Goal: Task Accomplishment & Management: Manage account settings

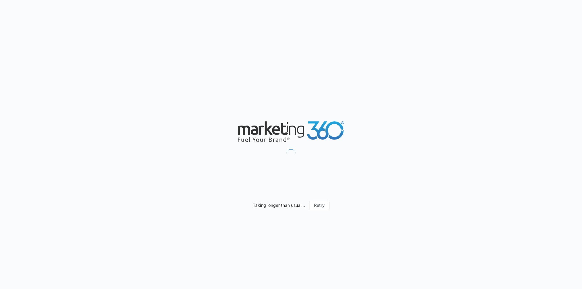
drag, startPoint x: 0, startPoint y: 0, endPoint x: 182, endPoint y: 224, distance: 288.6
click at [182, 224] on div "Taking longer than usual... Retry" at bounding box center [291, 144] width 582 height 289
